Goal: Transaction & Acquisition: Purchase product/service

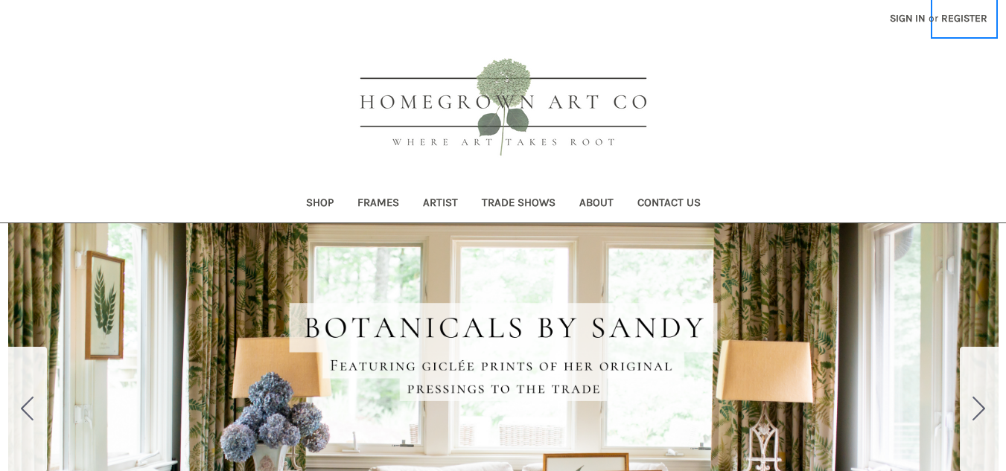
click at [980, 16] on link "Register" at bounding box center [964, 18] width 63 height 36
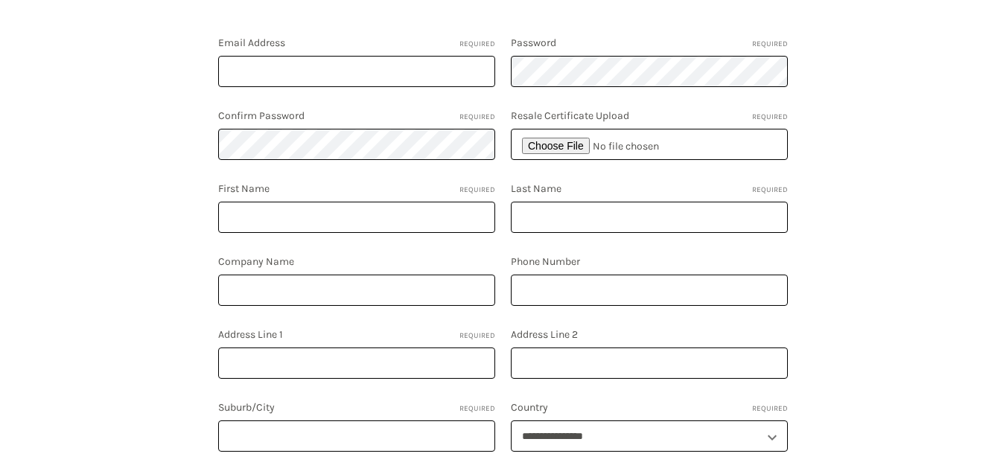
scroll to position [276, 0]
click at [564, 140] on input "file" at bounding box center [649, 145] width 277 height 31
type input "C:\fakepath\sales tax certificate .pdf"
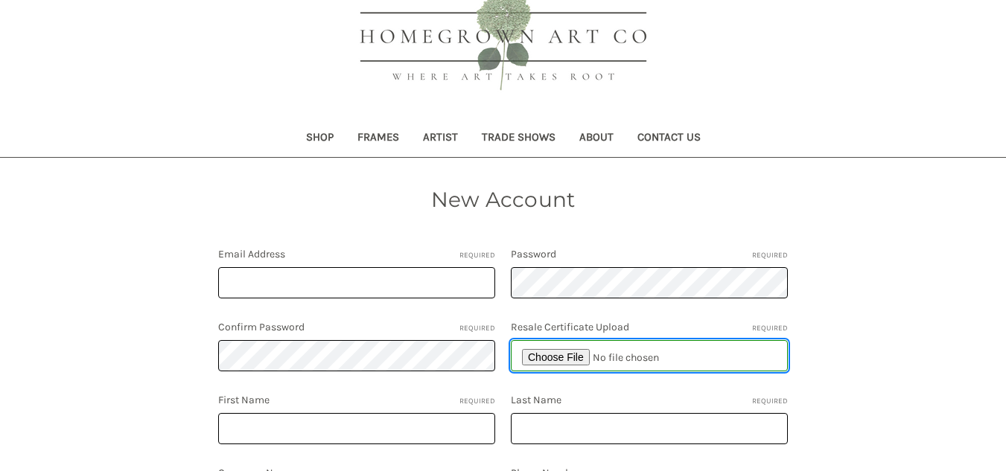
scroll to position [170, 0]
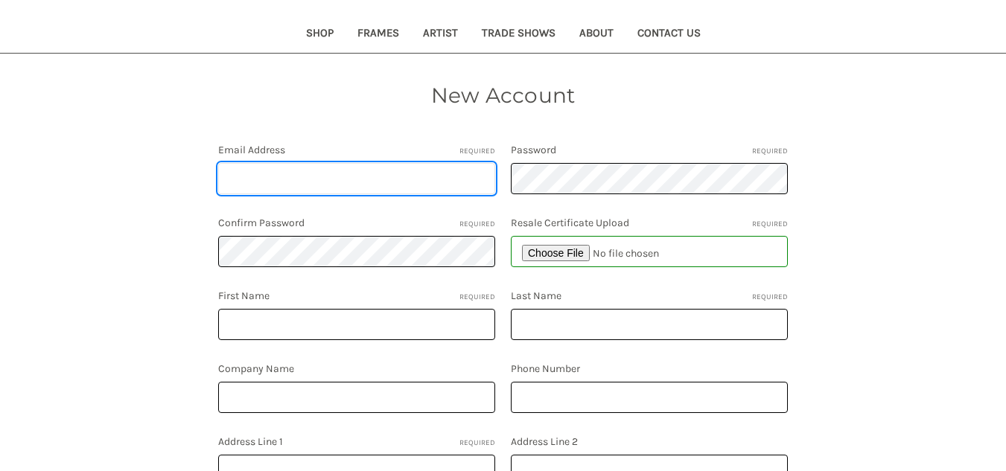
click at [243, 179] on input "Email Address Required" at bounding box center [356, 178] width 277 height 31
type input "[EMAIL_ADDRESS][DOMAIN_NAME]"
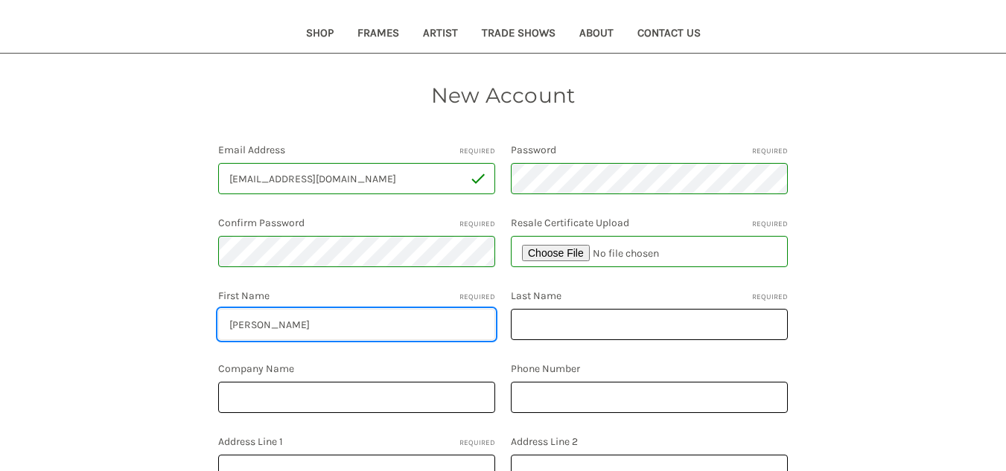
type input "Ashley"
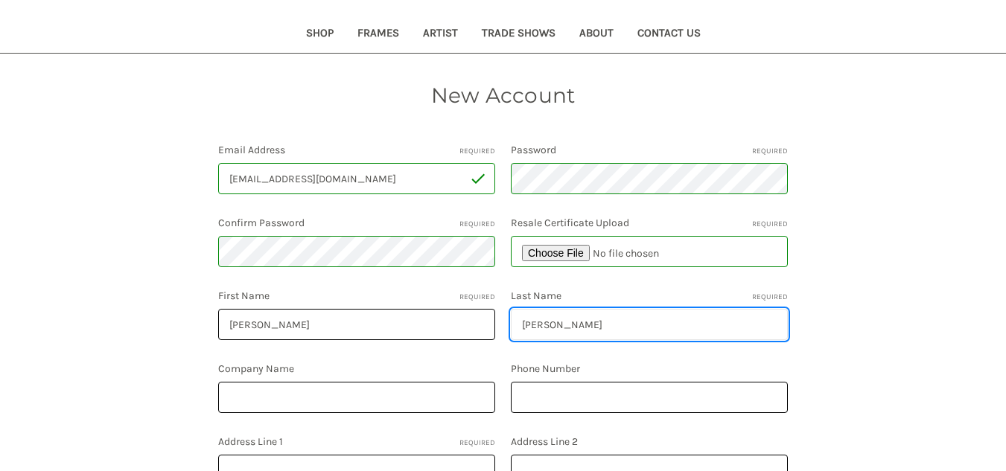
type input "Waid"
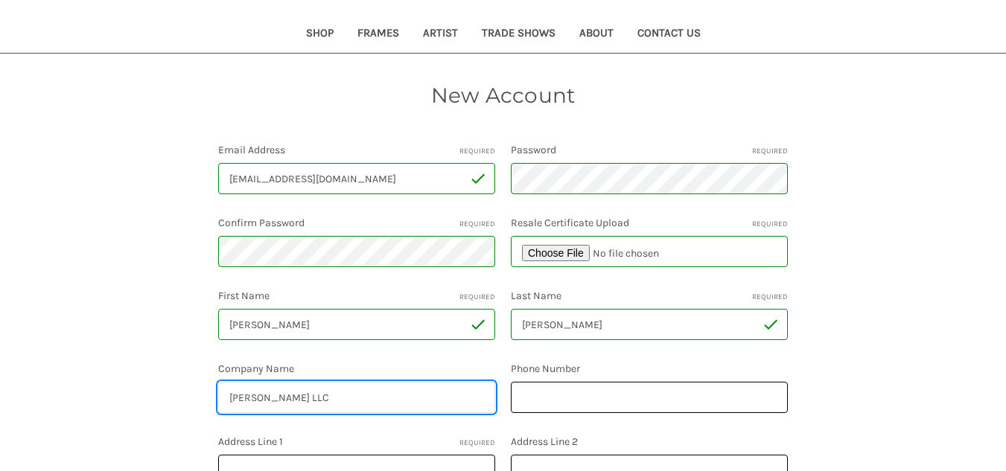
type input "AG Waid LLC"
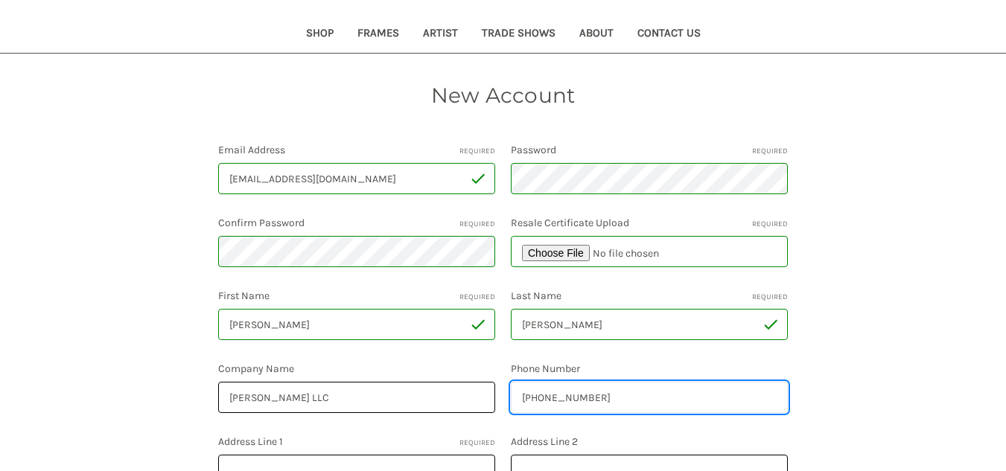
type input "205-253-9482"
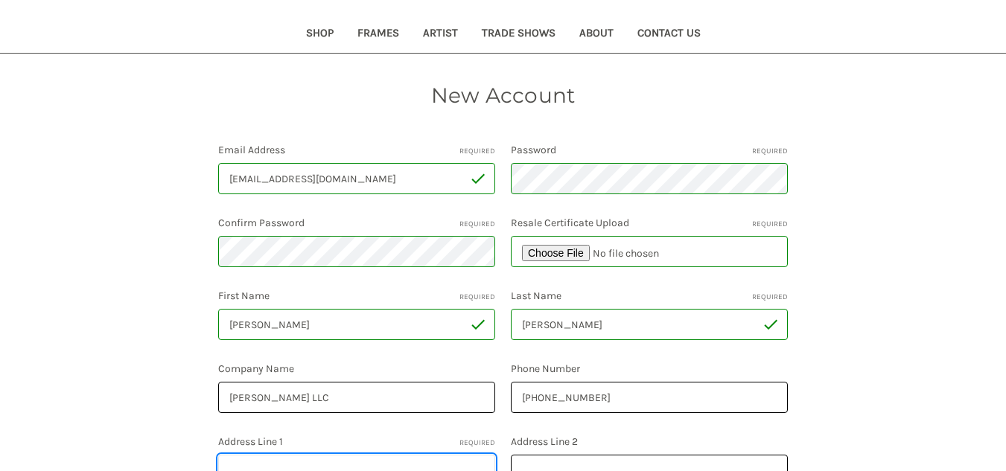
scroll to position [185, 0]
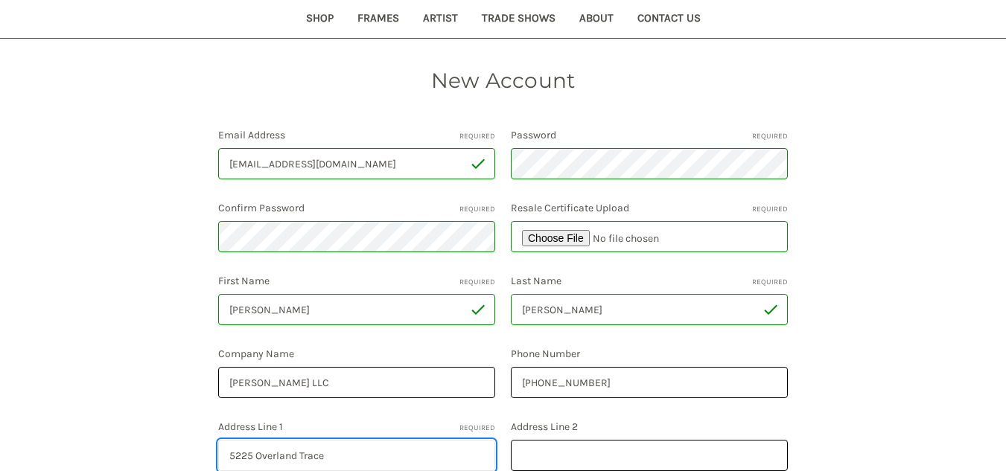
type input "5225 Overland Trace"
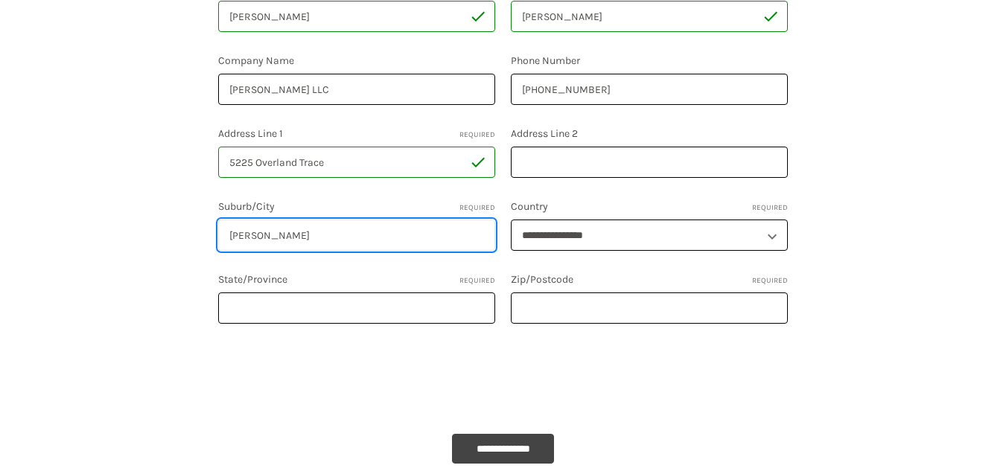
type input "Hoover"
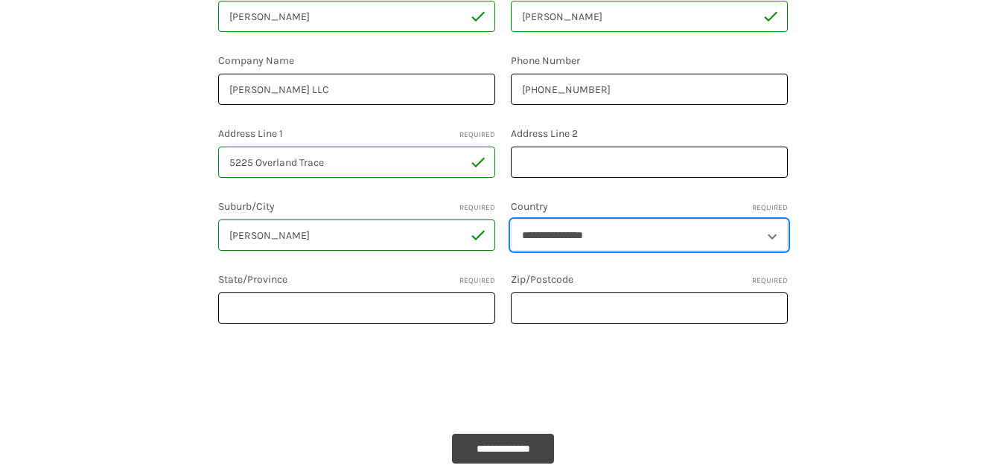
click at [602, 228] on select "**********" at bounding box center [649, 235] width 277 height 31
select select "**********"
click at [511, 220] on select "**********" at bounding box center [649, 235] width 277 height 31
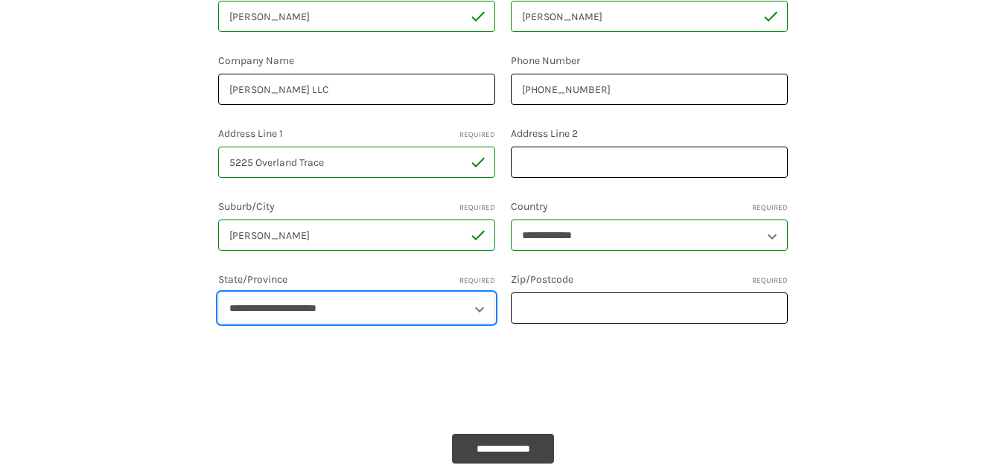
click at [287, 315] on select "**********" at bounding box center [356, 308] width 277 height 31
select select "*******"
click at [218, 293] on select "**********" at bounding box center [356, 308] width 277 height 31
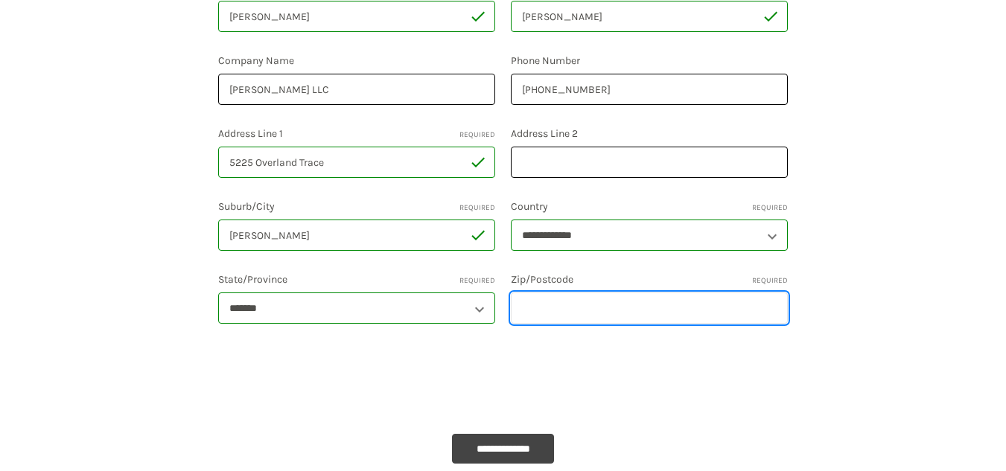
click at [657, 314] on input "Zip/Postcode Required" at bounding box center [649, 308] width 277 height 31
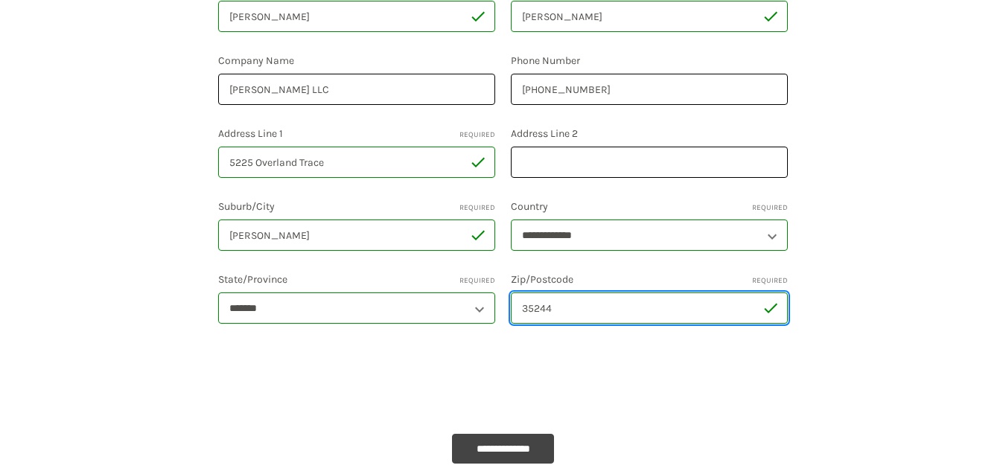
type input "35244"
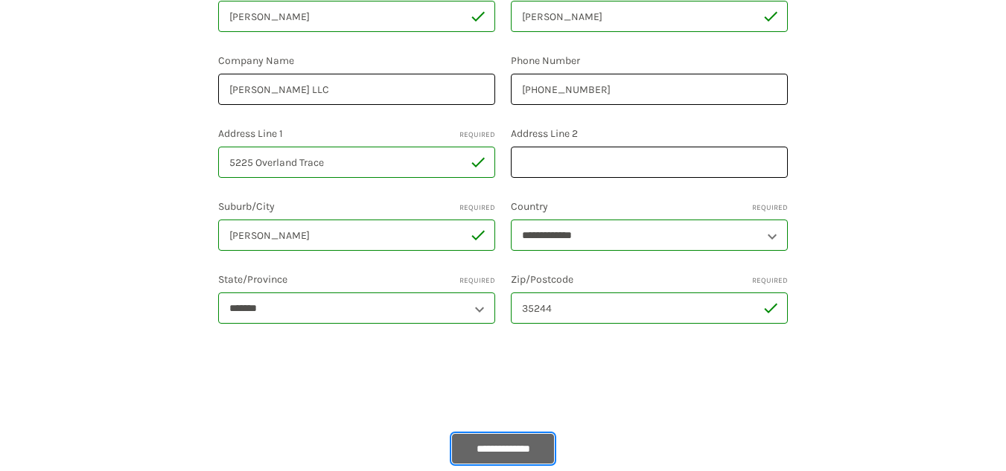
click at [517, 445] on input "**********" at bounding box center [503, 449] width 103 height 30
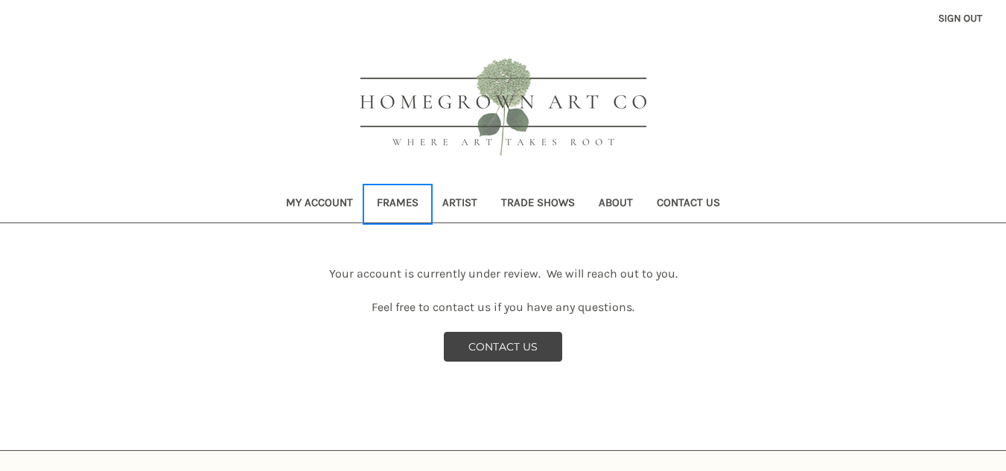
click at [398, 202] on link "Frames" at bounding box center [398, 204] width 66 height 36
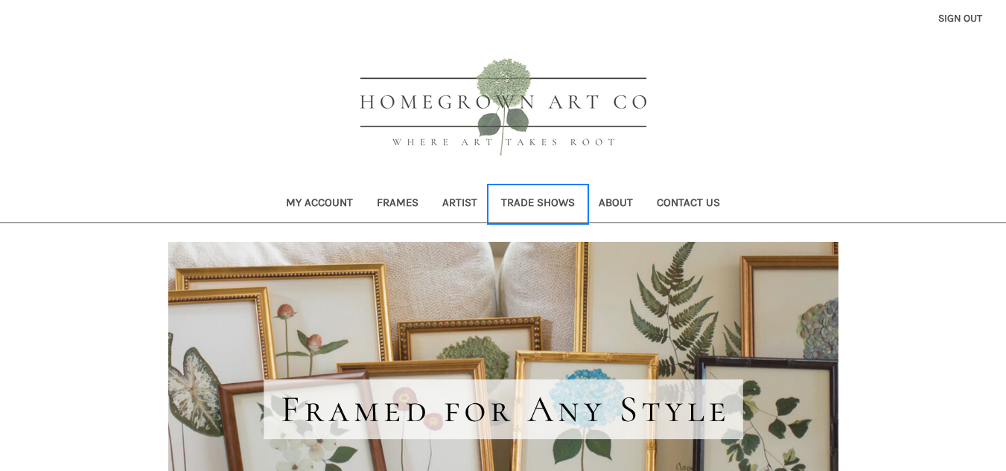
click at [526, 203] on link "Trade Shows" at bounding box center [538, 204] width 98 height 36
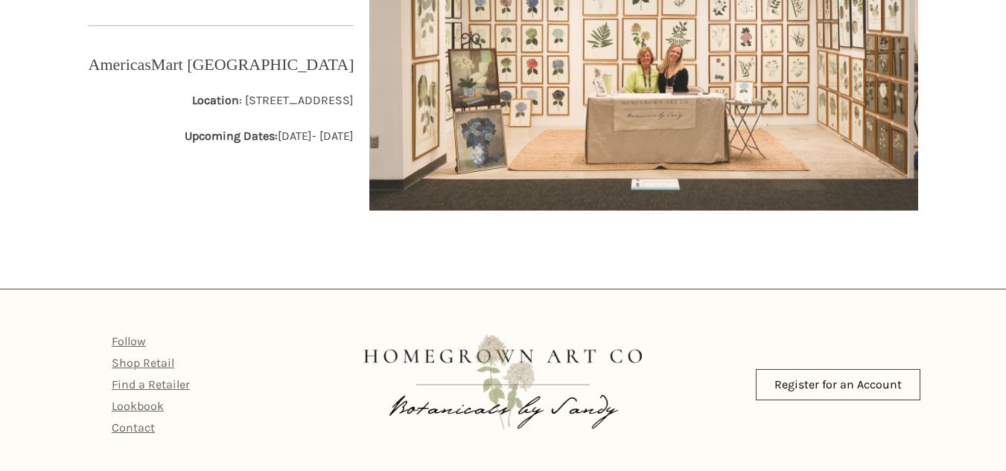
scroll to position [451, 0]
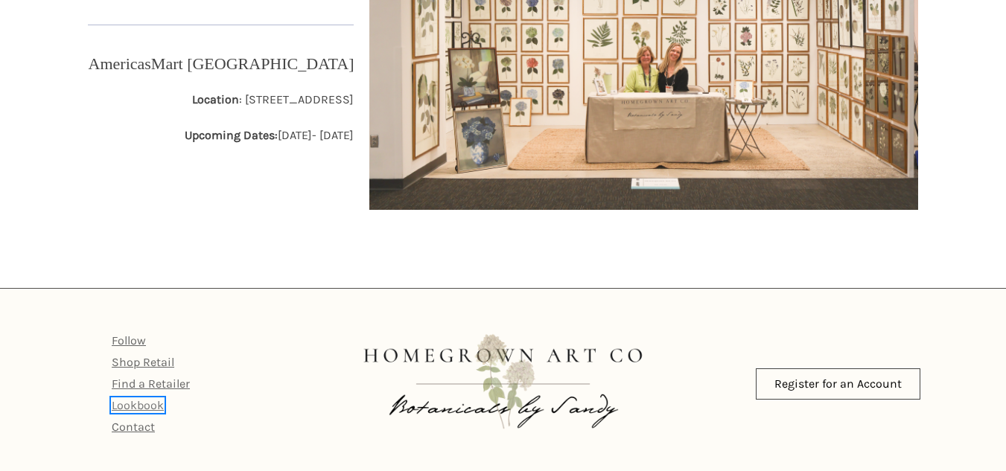
click at [138, 405] on link "Lookbook" at bounding box center [138, 405] width 52 height 14
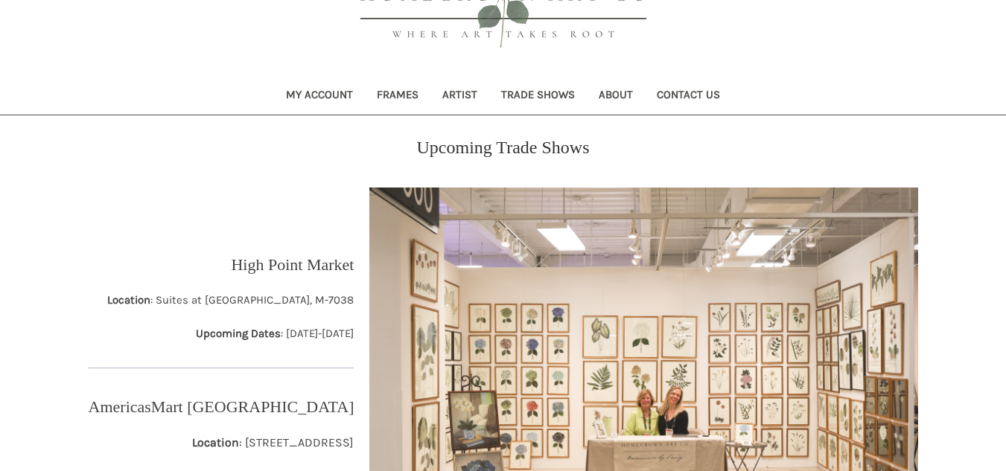
scroll to position [0, 0]
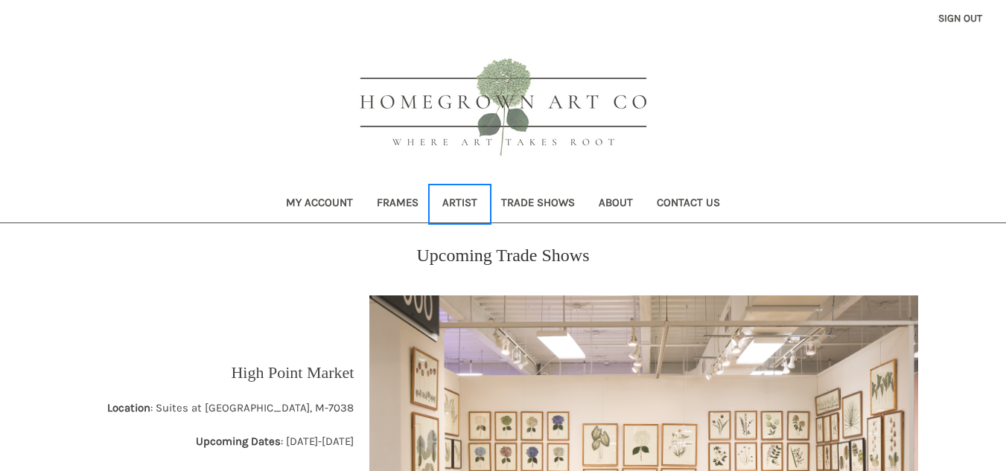
click at [459, 200] on link "Artist" at bounding box center [459, 204] width 59 height 36
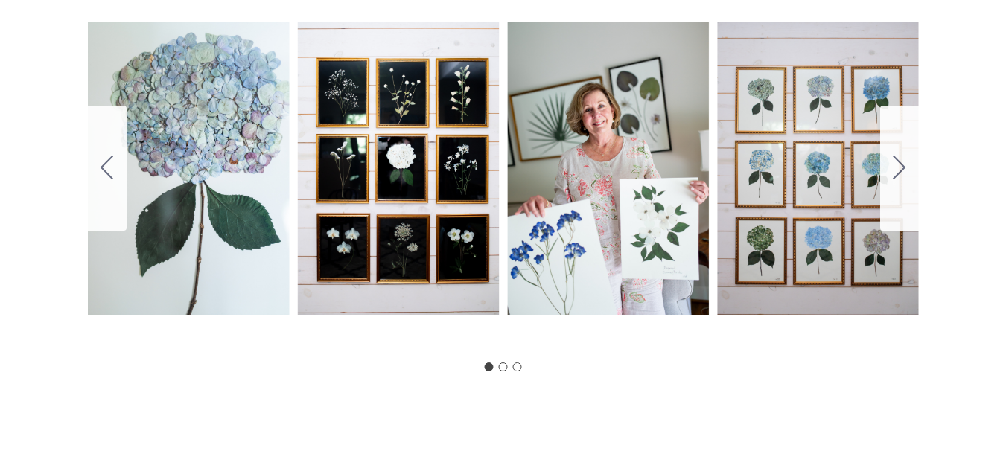
scroll to position [897, 0]
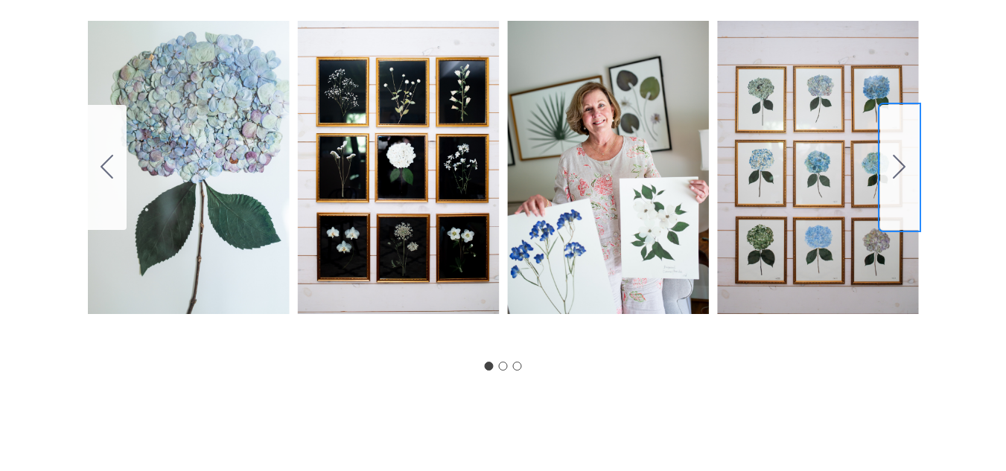
click at [894, 155] on icon "Go to slide 2" at bounding box center [899, 167] width 13 height 24
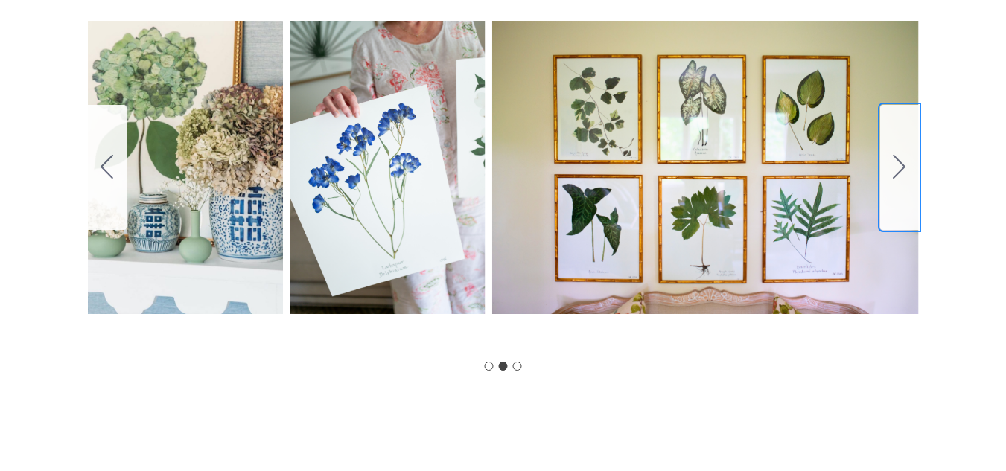
click at [894, 155] on icon "Go to slide 3" at bounding box center [899, 167] width 13 height 24
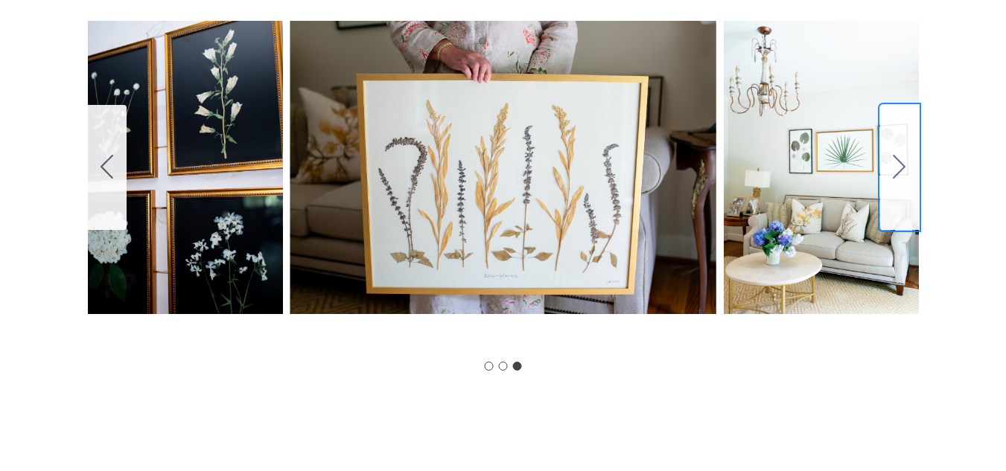
click at [894, 155] on icon "Go to slide 1" at bounding box center [899, 167] width 13 height 24
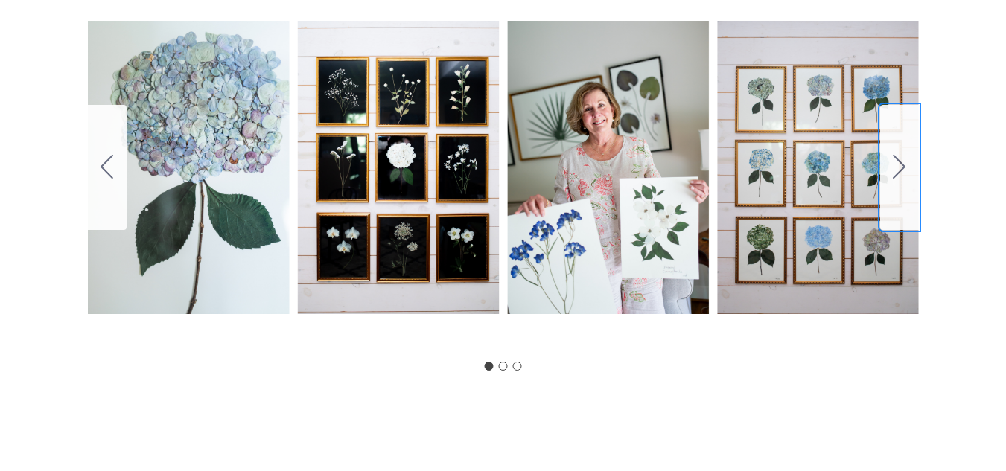
click at [894, 155] on icon "Go to slide 2" at bounding box center [899, 167] width 13 height 24
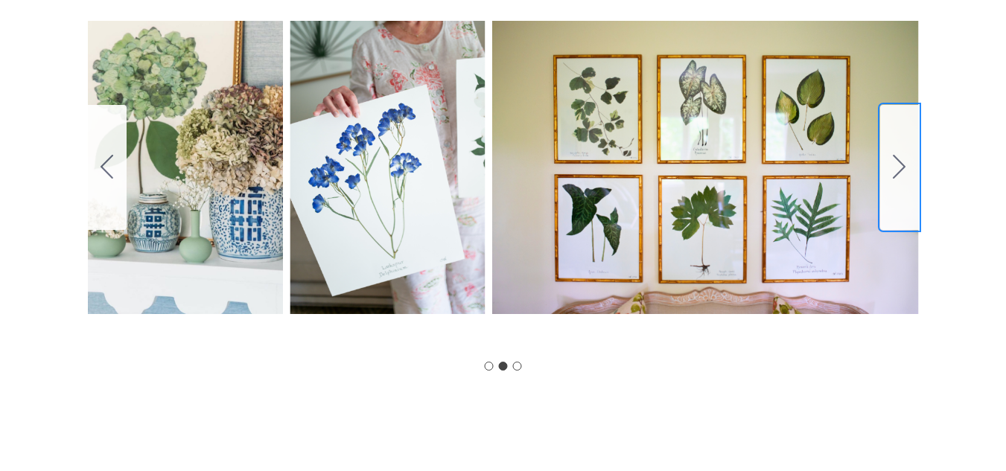
click at [894, 155] on icon "Go to slide 3" at bounding box center [899, 167] width 13 height 24
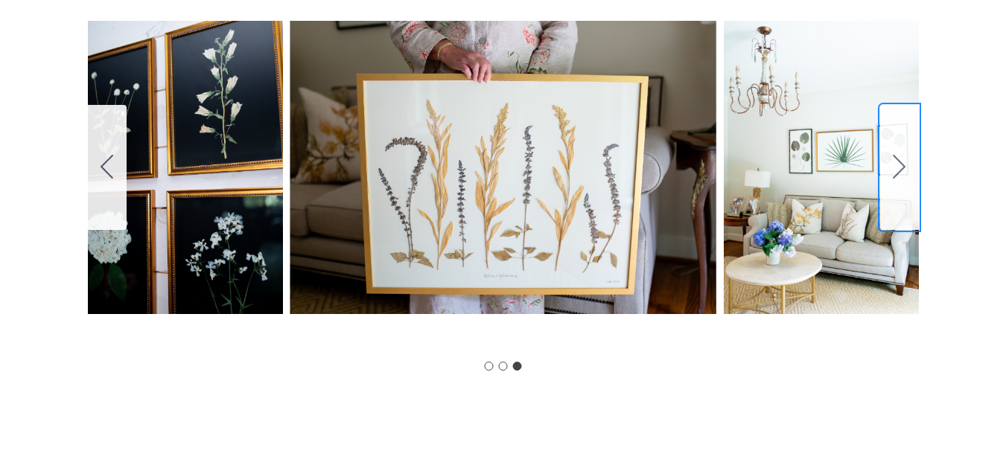
click at [894, 155] on icon "Go to slide 1" at bounding box center [899, 167] width 13 height 24
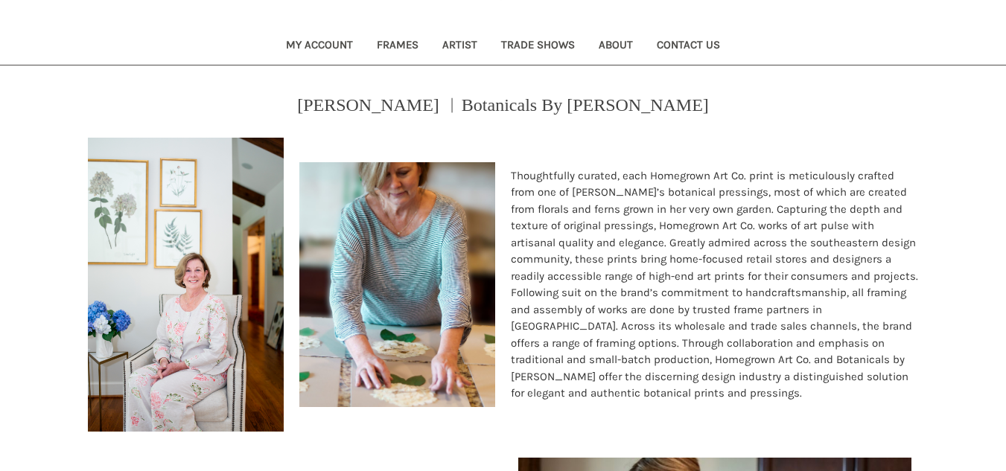
scroll to position [0, 0]
